Goal: Entertainment & Leisure: Consume media (video, audio)

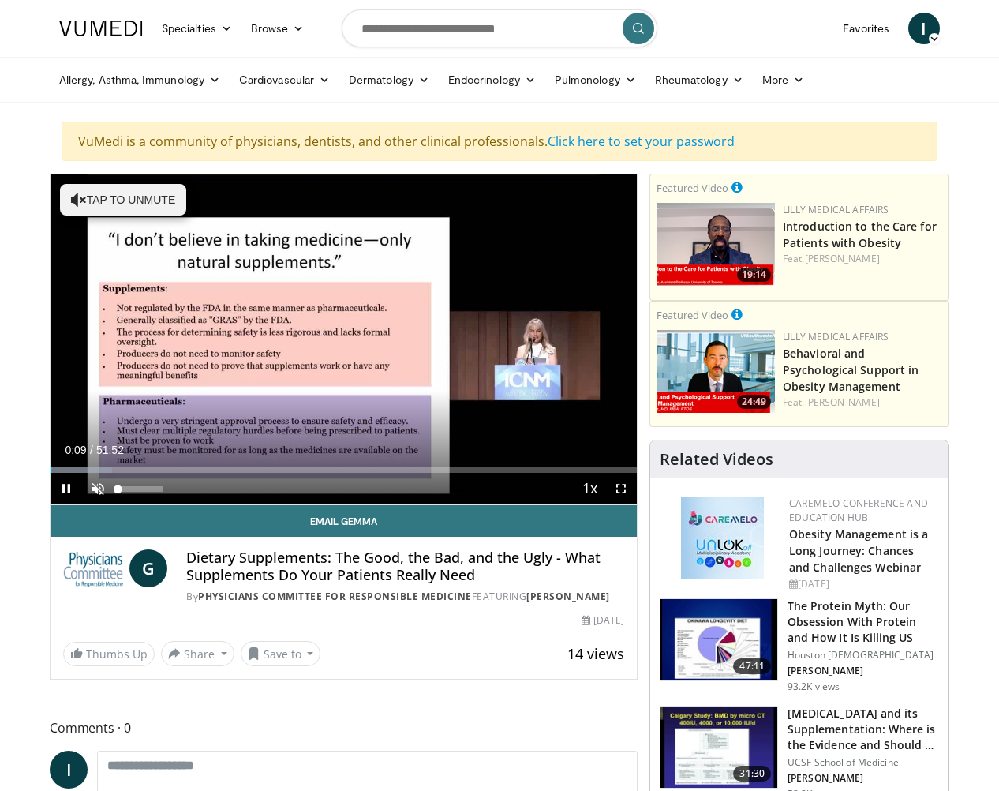
click at [95, 490] on span "Video Player" at bounding box center [98, 489] width 32 height 32
click at [623, 489] on span "Video Player" at bounding box center [621, 489] width 32 height 32
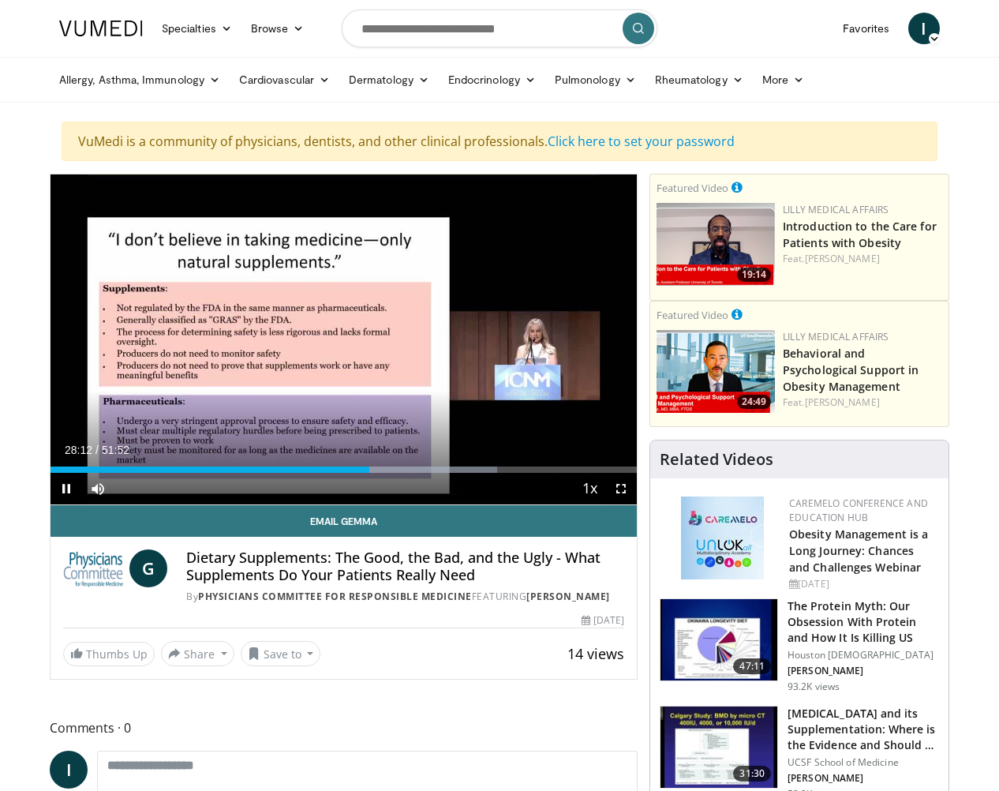
click at [623, 487] on span "Video Player" at bounding box center [621, 489] width 32 height 32
